Goal: Task Accomplishment & Management: Manage account settings

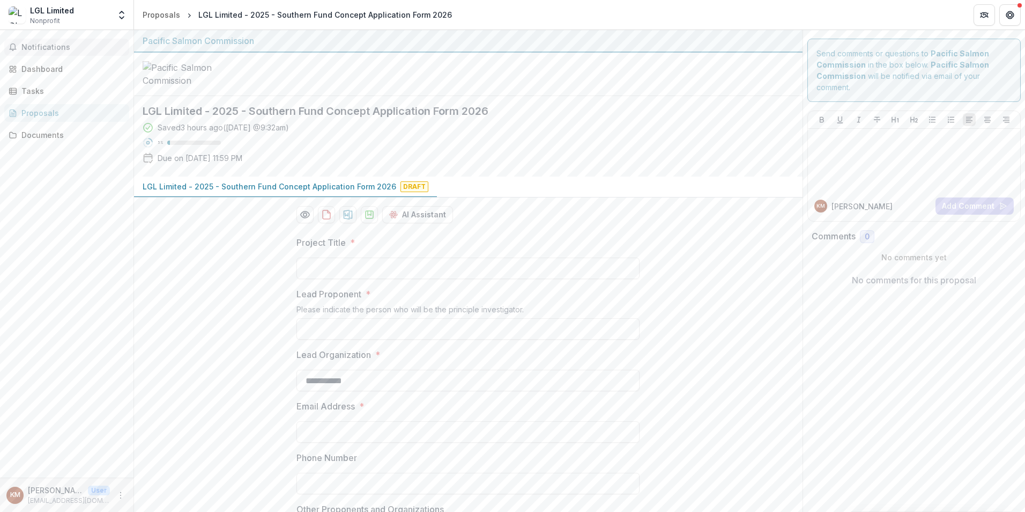
click at [33, 42] on button "Notifications" at bounding box center [66, 47] width 125 height 17
click at [32, 68] on div "Dashboard" at bounding box center [70, 68] width 99 height 11
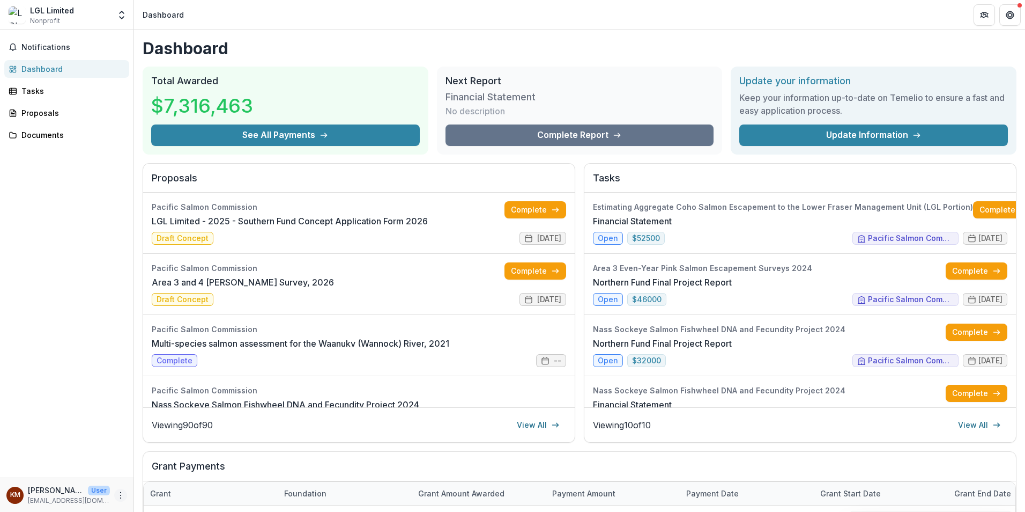
click at [122, 498] on icon "More" at bounding box center [120, 495] width 9 height 9
click at [140, 474] on icon at bounding box center [144, 472] width 9 height 9
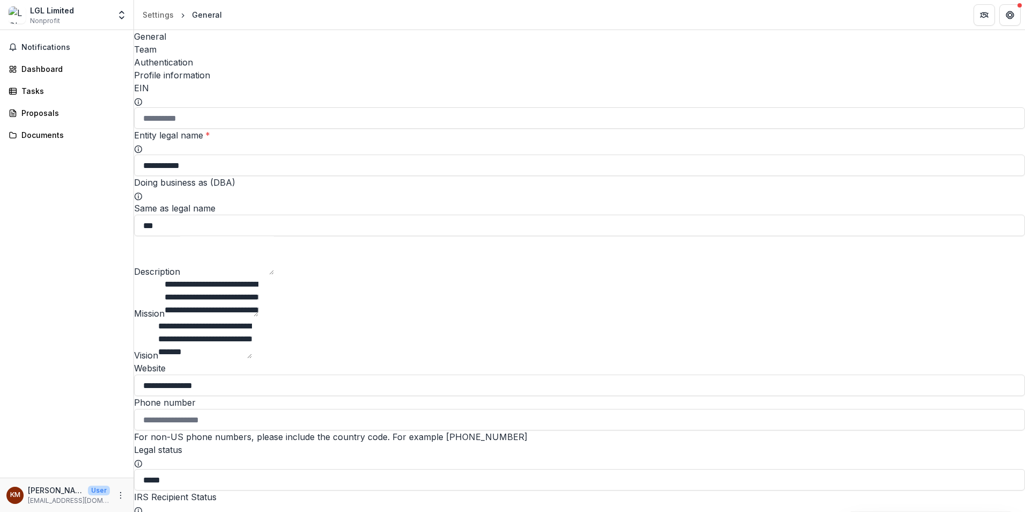
click at [204, 43] on div "Team" at bounding box center [579, 49] width 891 height 13
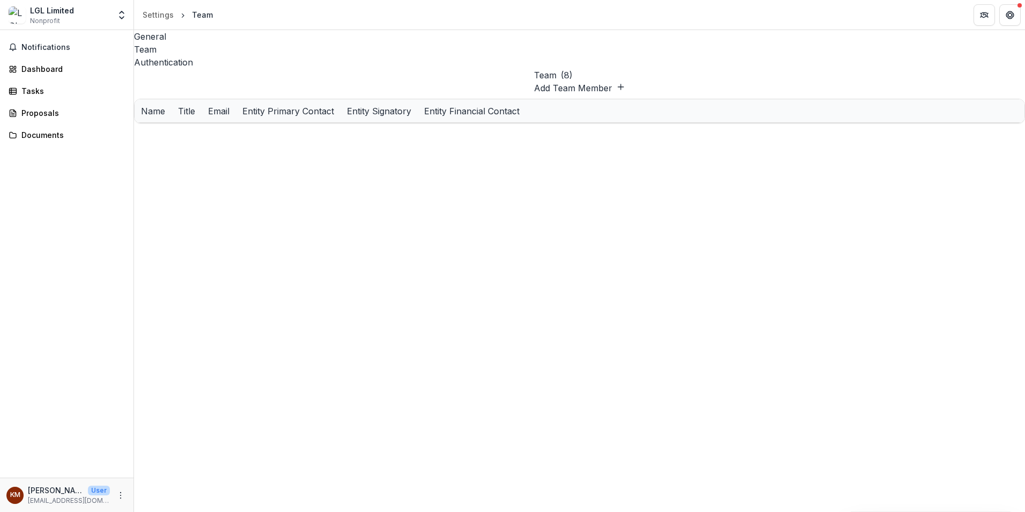
click at [824, 267] on button "Edit" at bounding box center [817, 272] width 13 height 11
click at [52, 44] on span "Notifications" at bounding box center [72, 47] width 103 height 9
click at [46, 64] on div "Dashboard" at bounding box center [70, 64] width 99 height 11
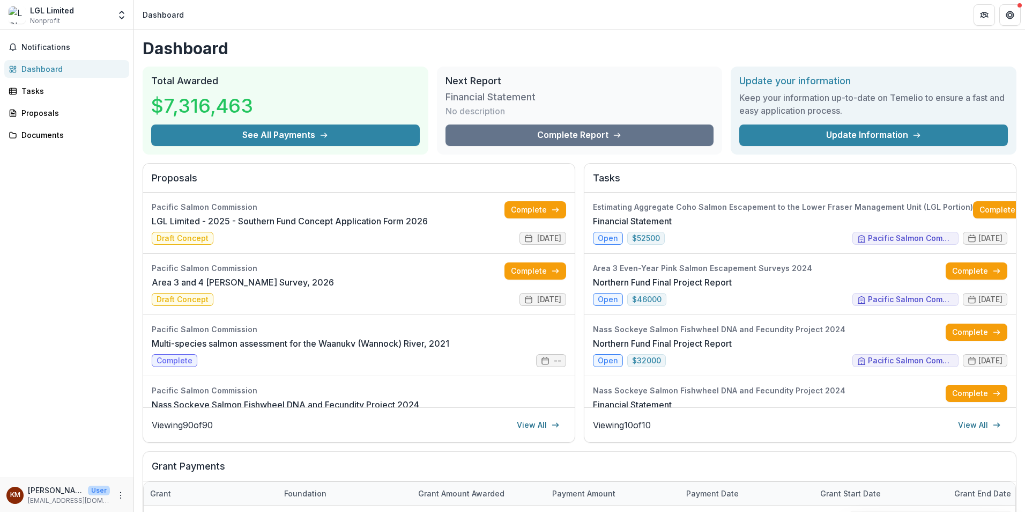
click at [102, 182] on div "Notifications Dashboard Tasks Proposals Documents" at bounding box center [67, 253] width 134 height 447
